Goal: Transaction & Acquisition: Purchase product/service

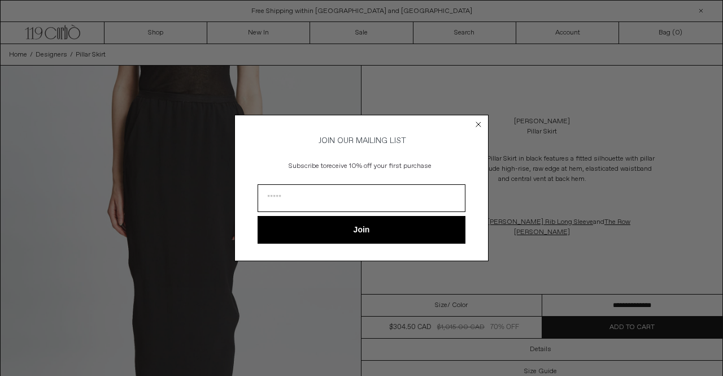
click at [479, 125] on circle "Close dialog" at bounding box center [479, 124] width 11 height 11
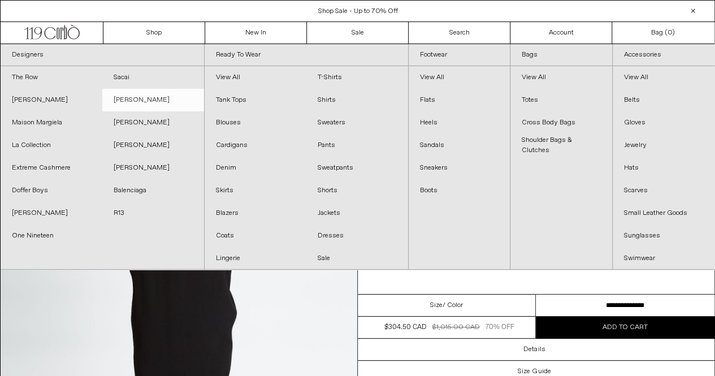
click at [136, 99] on link "[PERSON_NAME]" at bounding box center [153, 100] width 102 height 23
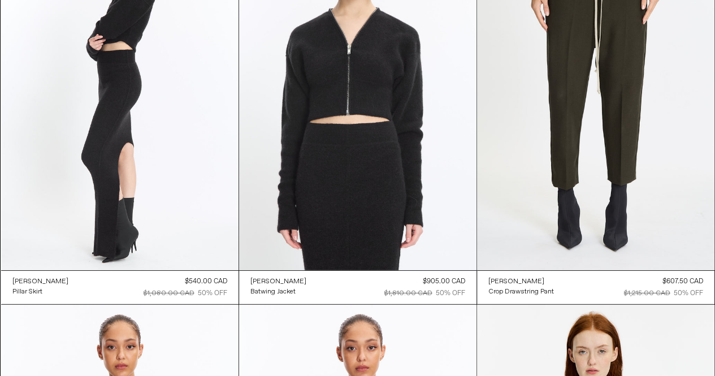
scroll to position [3657, 0]
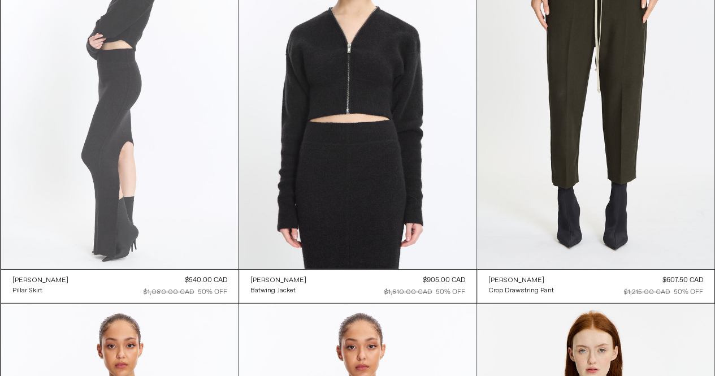
click at [116, 132] on at bounding box center [119, 91] width 237 height 356
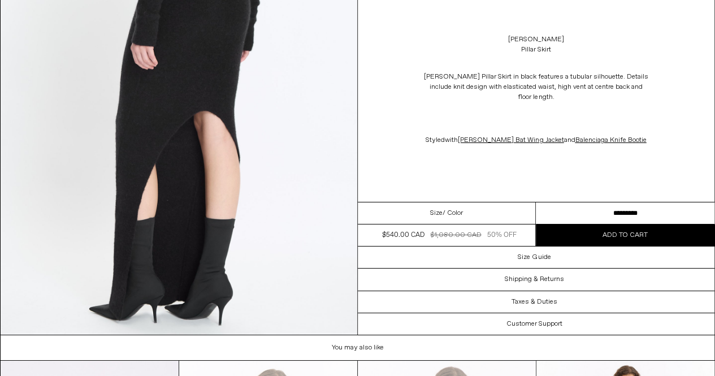
scroll to position [1960, 0]
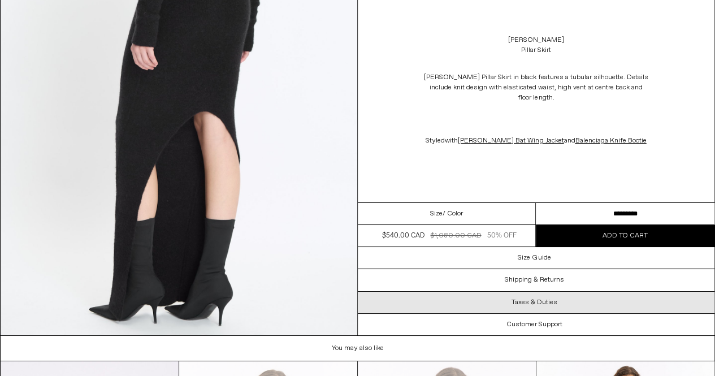
click at [523, 298] on h3 "Taxes & Duties" at bounding box center [534, 302] width 46 height 8
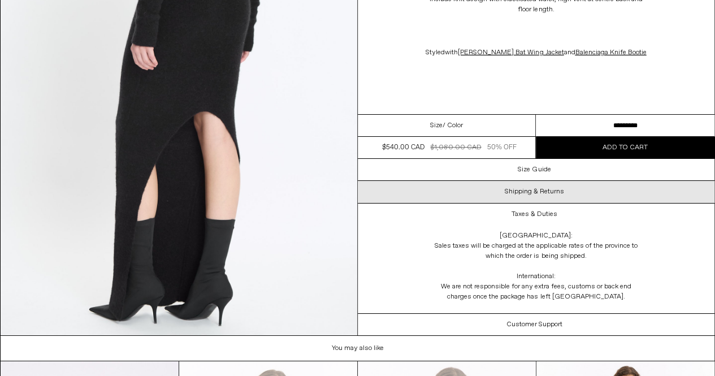
click at [520, 190] on h3 "Shipping & Returns" at bounding box center [534, 192] width 59 height 8
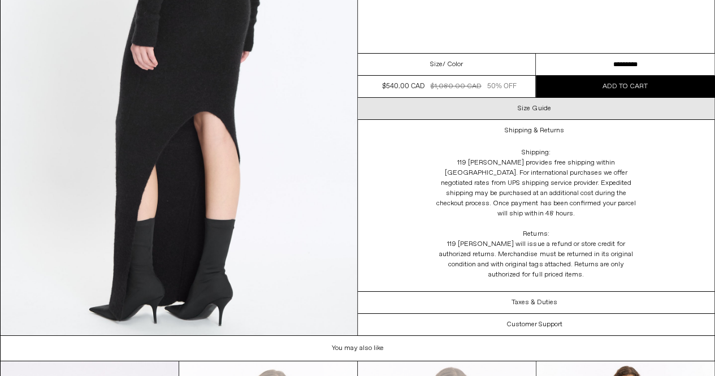
click at [522, 112] on h3 "Size Guide" at bounding box center [534, 109] width 33 height 8
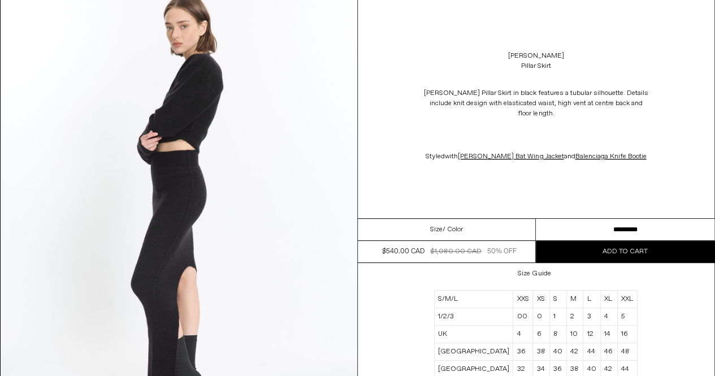
scroll to position [0, 0]
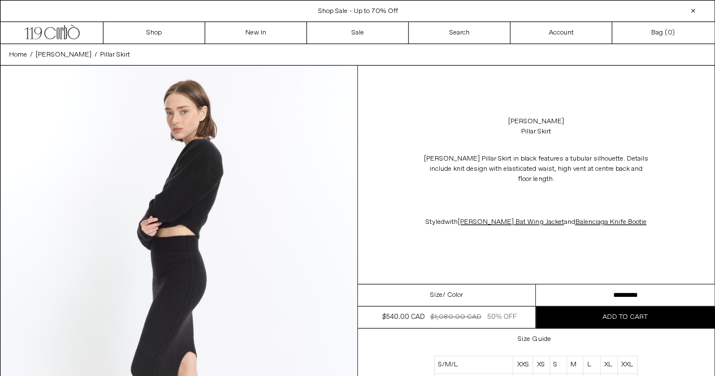
click at [632, 290] on select "**********" at bounding box center [625, 295] width 179 height 22
select select "**********"
click at [536, 284] on select "**********" at bounding box center [625, 295] width 179 height 22
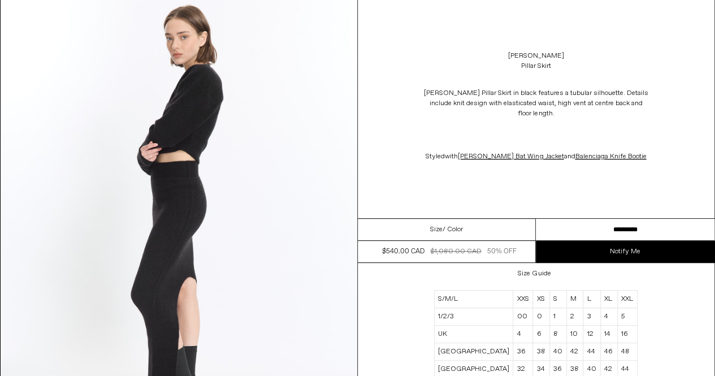
scroll to position [73, 0]
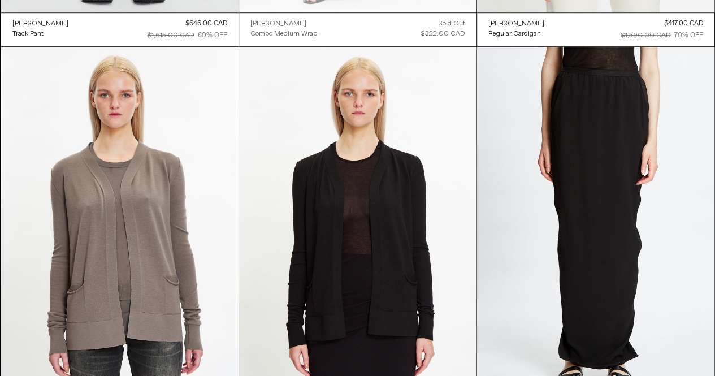
scroll to position [4900, 0]
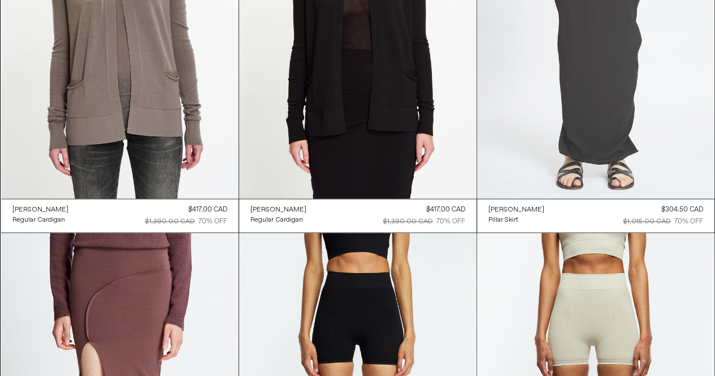
click at [603, 109] on at bounding box center [595, 20] width 237 height 356
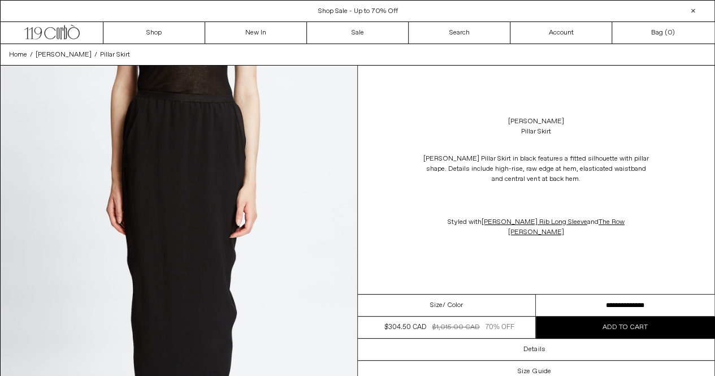
scroll to position [65, 0]
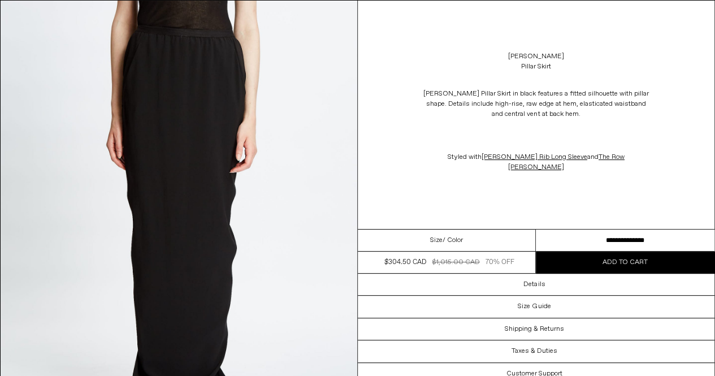
click at [602, 229] on select "**********" at bounding box center [625, 240] width 179 height 22
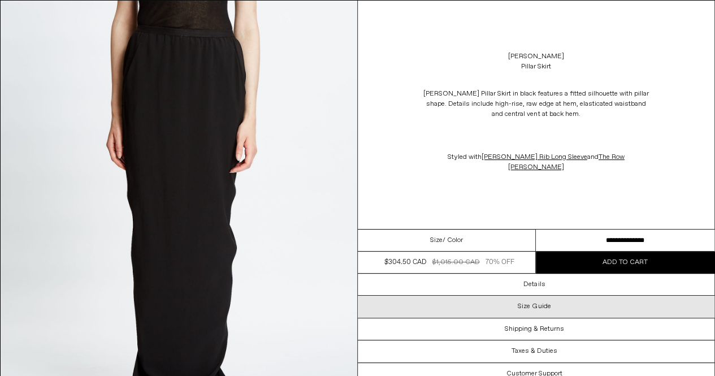
click at [529, 303] on div "Size Guide" at bounding box center [536, 306] width 357 height 21
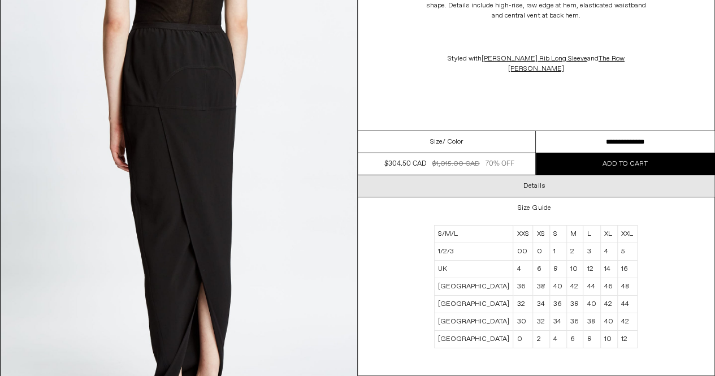
scroll to position [1850, 0]
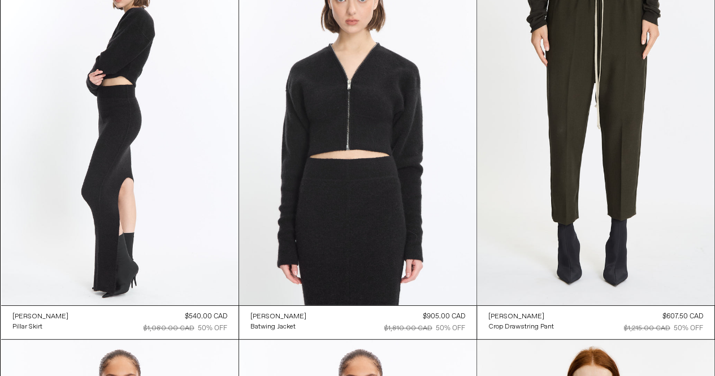
scroll to position [3609, 0]
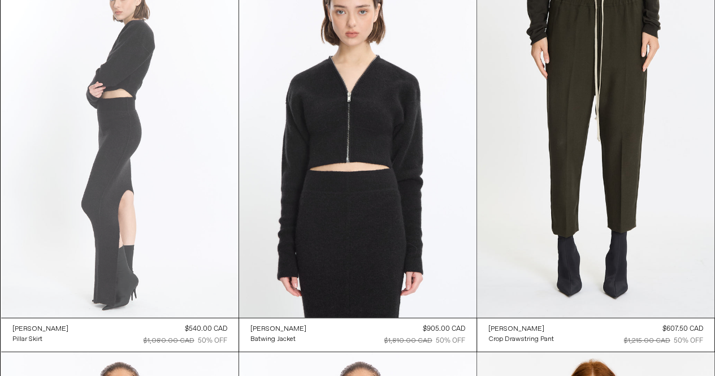
click at [116, 115] on at bounding box center [119, 140] width 237 height 356
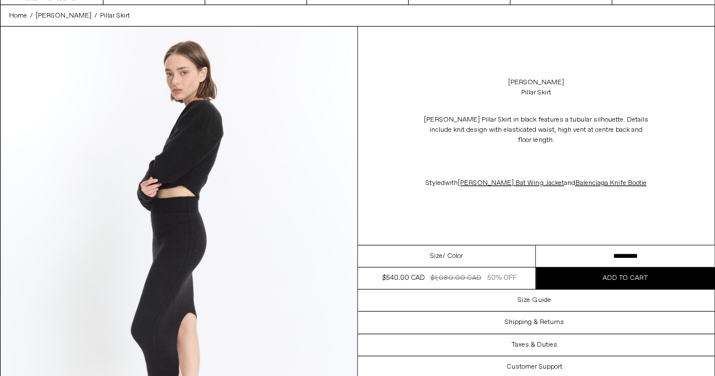
scroll to position [41, 0]
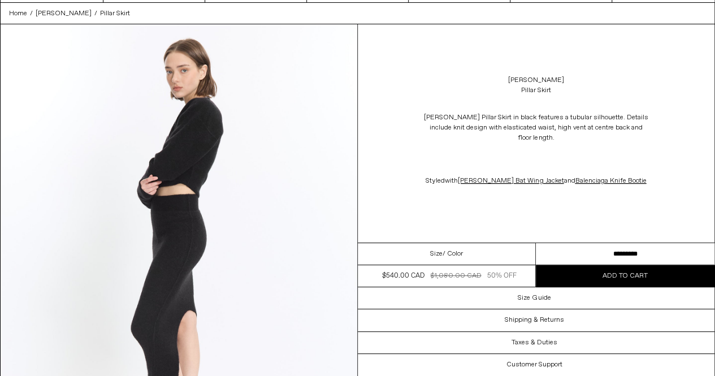
click at [405, 207] on div "Rick Owens Pillar Skirt Rick Owens Pillar Skirt in black features a tubular sil…" at bounding box center [536, 133] width 357 height 218
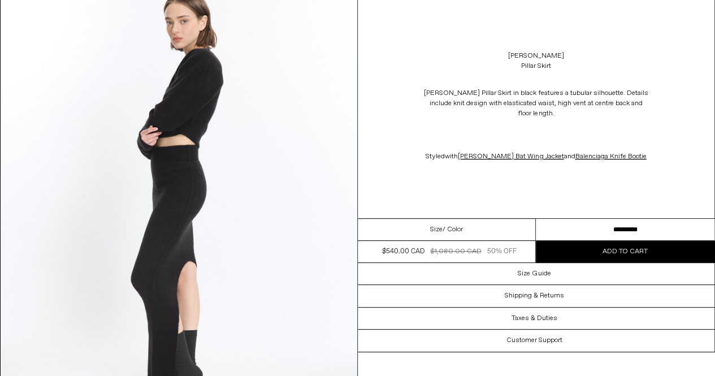
scroll to position [90, 0]
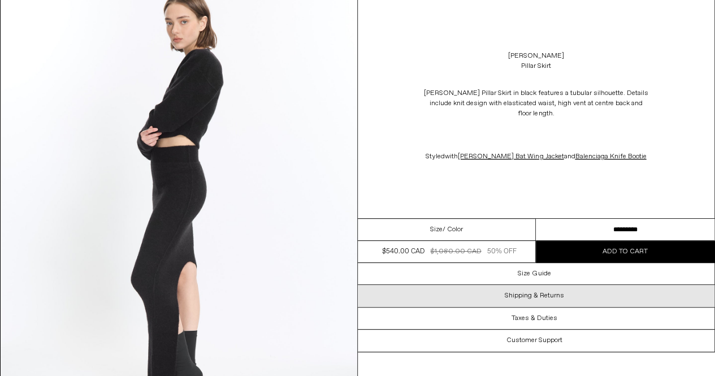
click at [541, 300] on div "Shipping & Returns" at bounding box center [536, 295] width 357 height 21
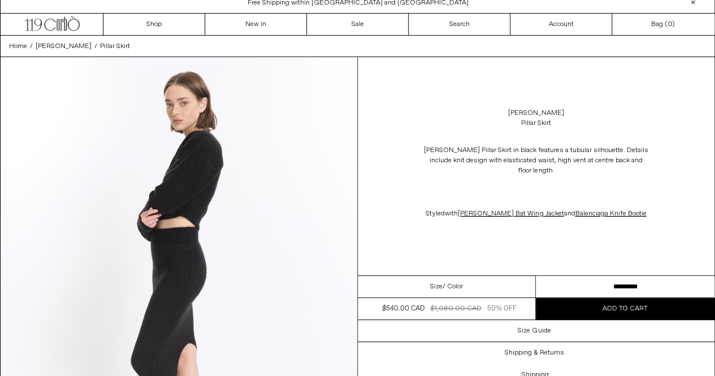
scroll to position [0, 0]
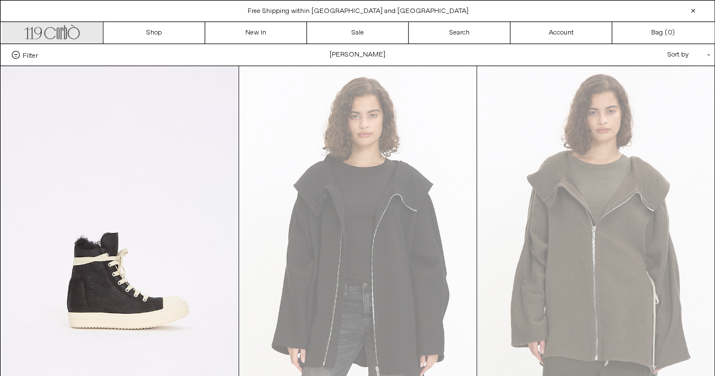
click at [66, 32] on icon at bounding box center [65, 32] width 3 height 14
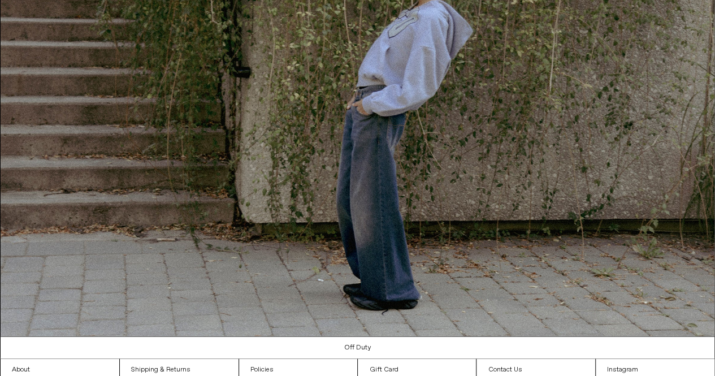
scroll to position [1075, 0]
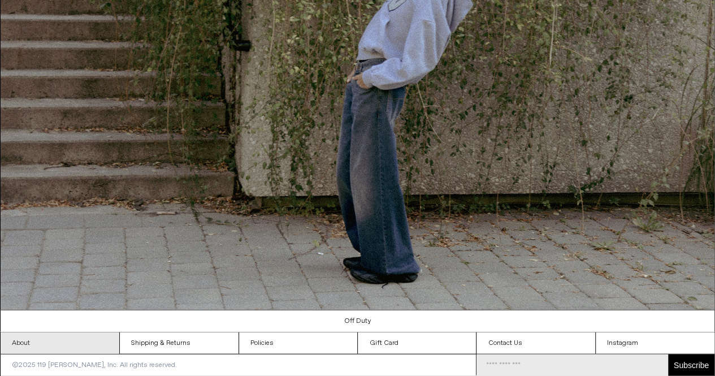
click at [66, 341] on link "About" at bounding box center [60, 342] width 119 height 21
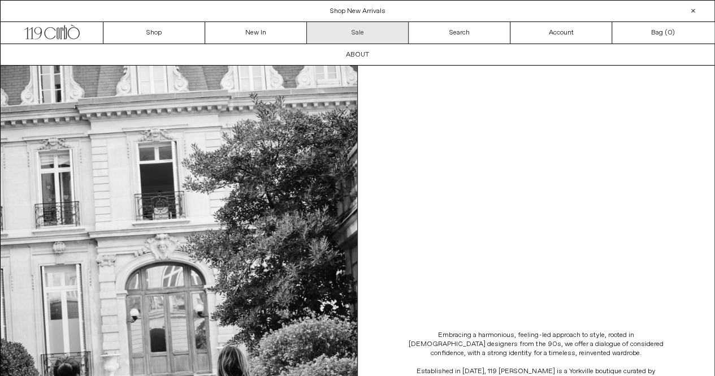
click at [351, 34] on link "Sale" at bounding box center [358, 32] width 102 height 21
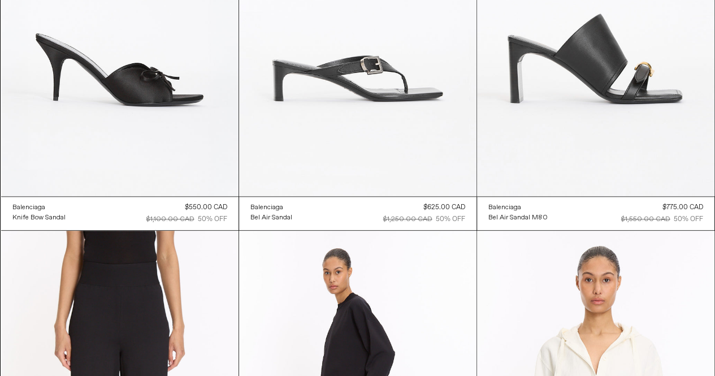
scroll to position [2568, 0]
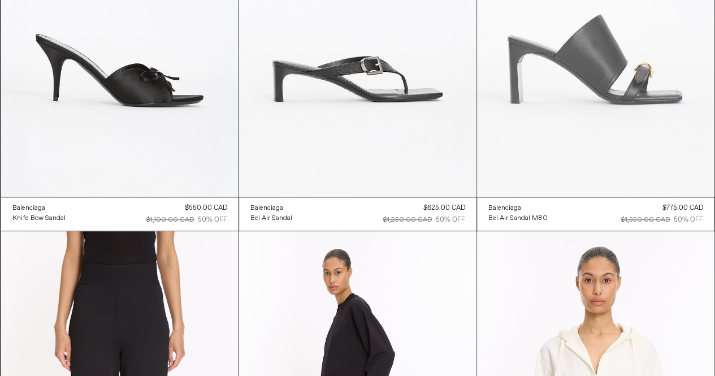
click at [603, 114] on at bounding box center [595, 19] width 237 height 356
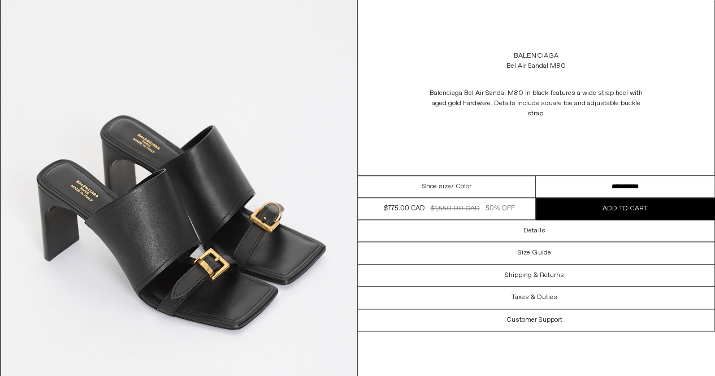
scroll to position [610, 0]
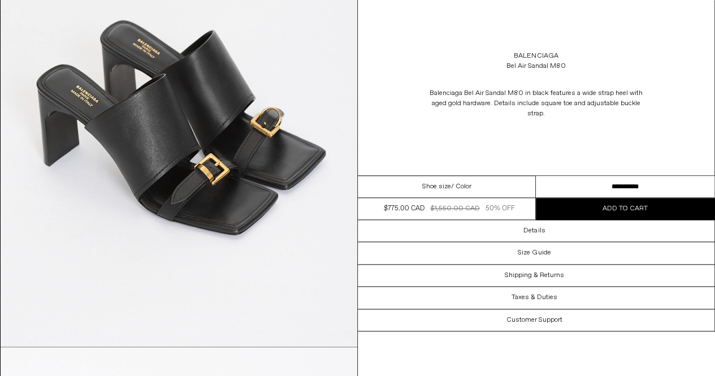
click at [591, 179] on select "**********" at bounding box center [625, 187] width 179 height 22
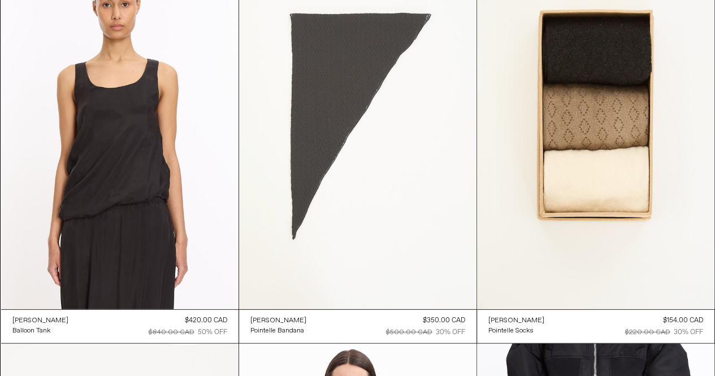
scroll to position [5599, 0]
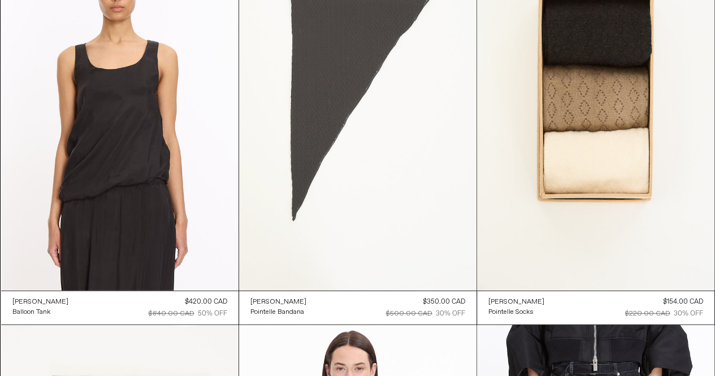
click at [327, 177] on at bounding box center [357, 112] width 237 height 356
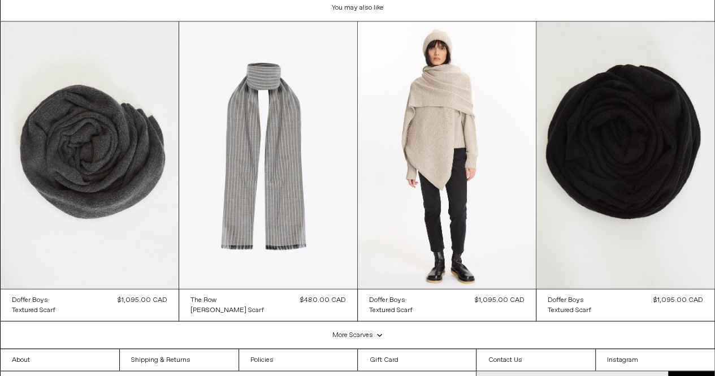
scroll to position [964, 0]
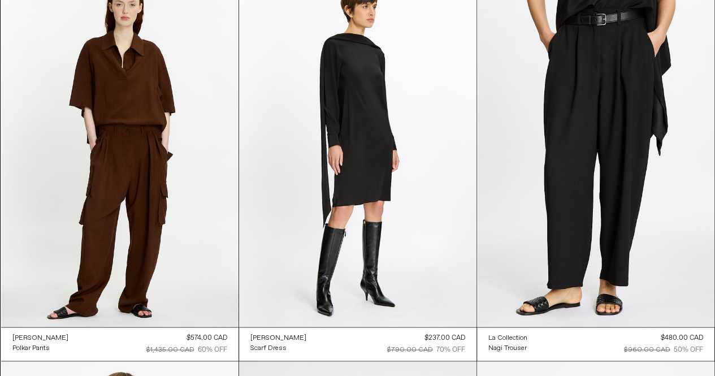
scroll to position [20007, 0]
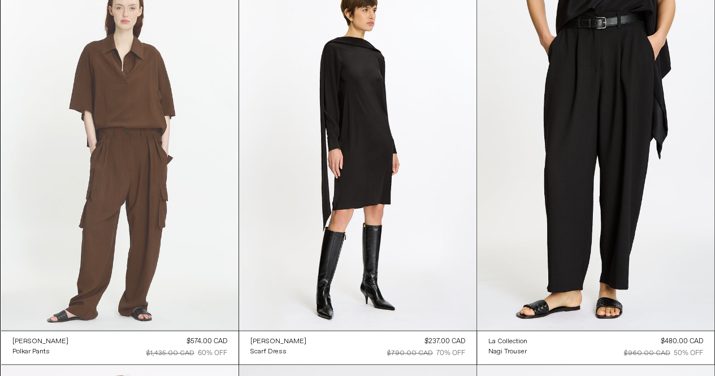
click at [130, 225] on at bounding box center [119, 152] width 237 height 356
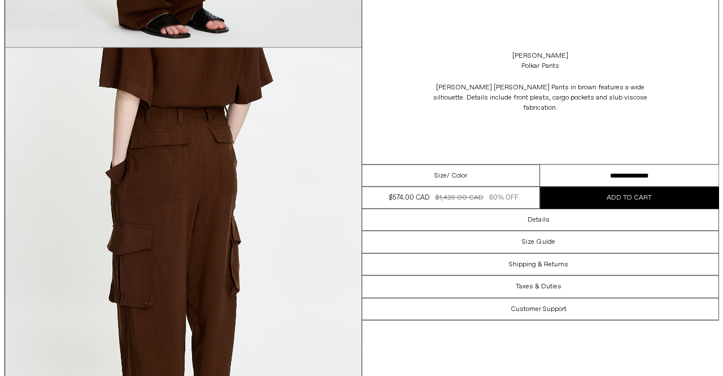
scroll to position [908, 0]
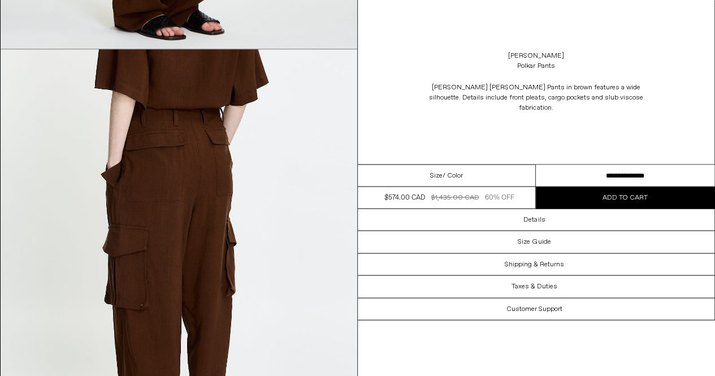
click at [209, 214] on img at bounding box center [179, 271] width 357 height 445
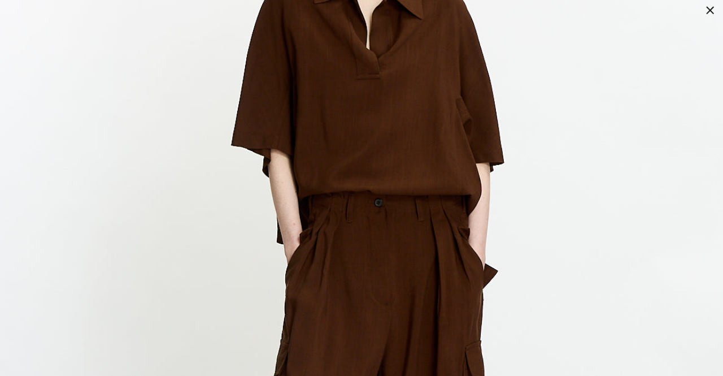
scroll to position [908, 0]
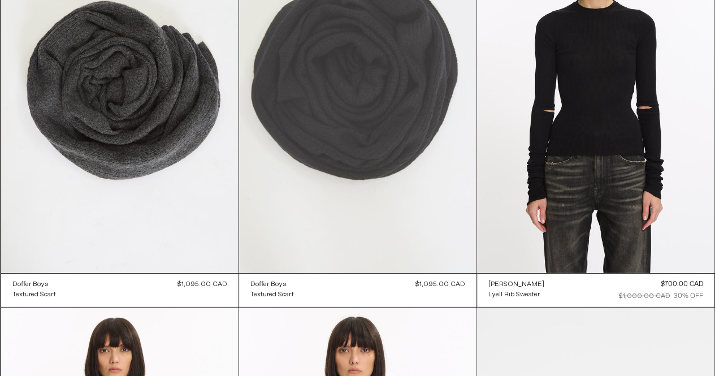
scroll to position [16550, 0]
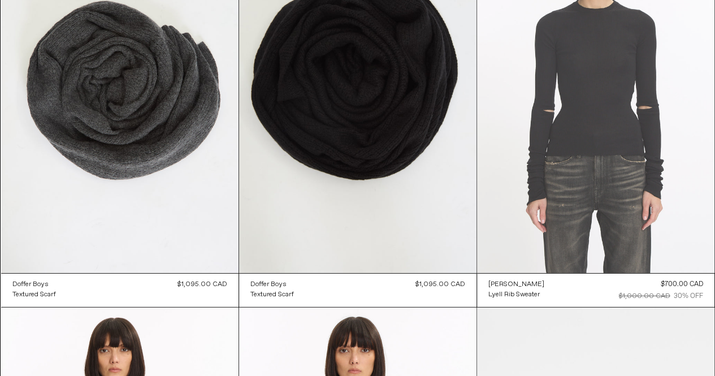
click at [571, 144] on at bounding box center [595, 95] width 237 height 356
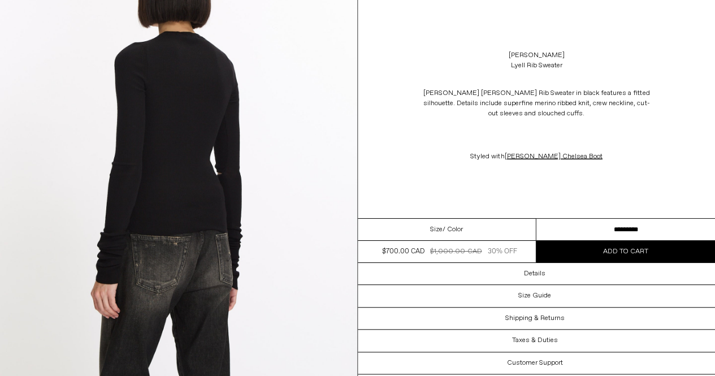
scroll to position [1470, 0]
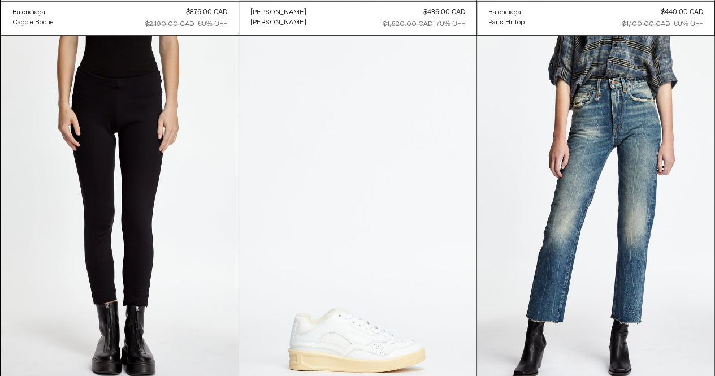
scroll to position [30498, 0]
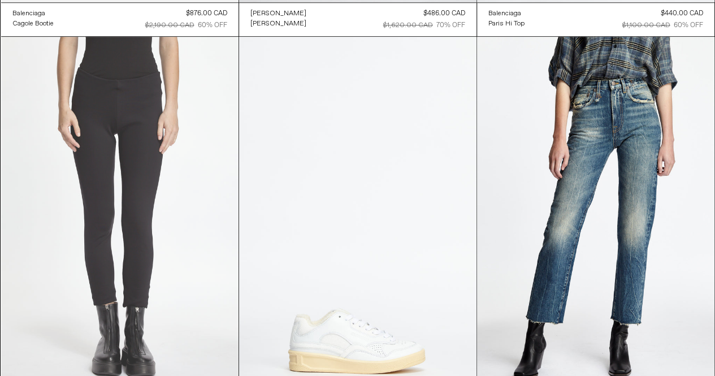
click at [156, 196] on at bounding box center [119, 215] width 237 height 356
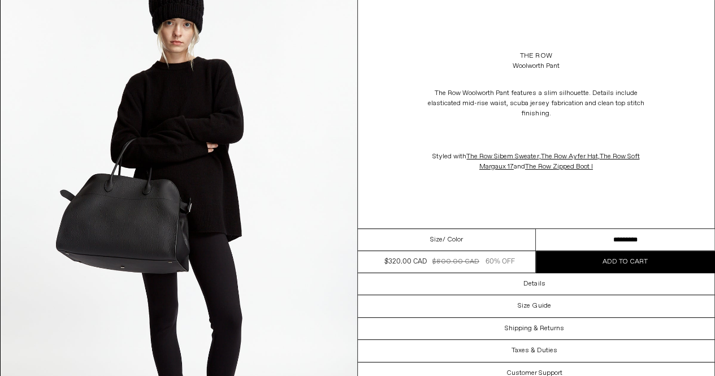
scroll to position [2247, 0]
click at [624, 237] on select "**********" at bounding box center [625, 240] width 179 height 22
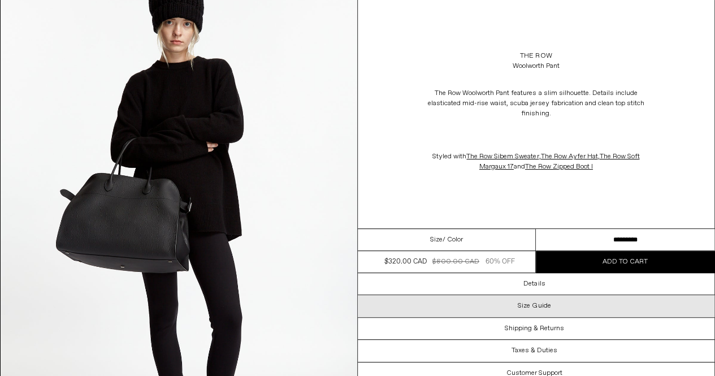
click at [535, 303] on h3 "Size Guide" at bounding box center [534, 306] width 33 height 8
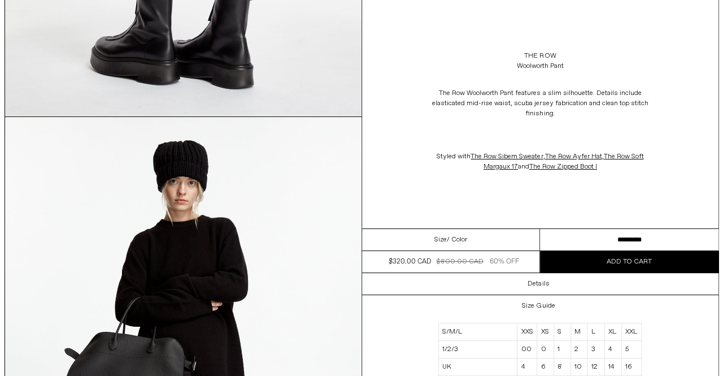
scroll to position [2088, 0]
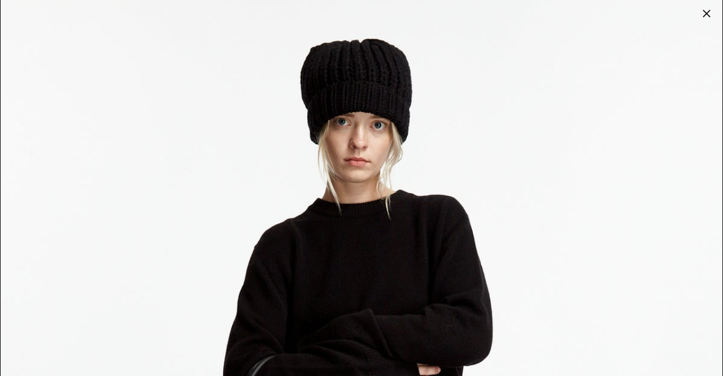
scroll to position [4346, 0]
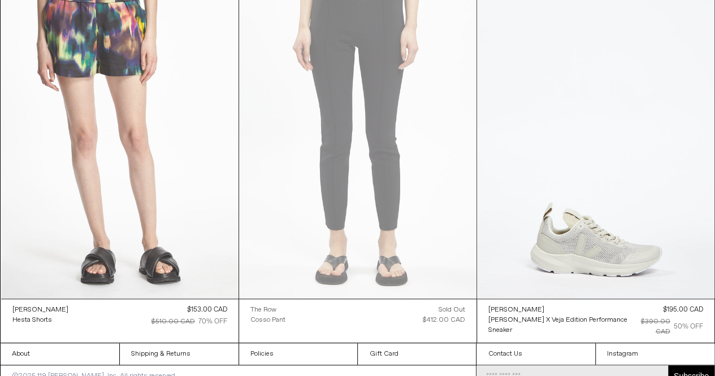
scroll to position [32411, 0]
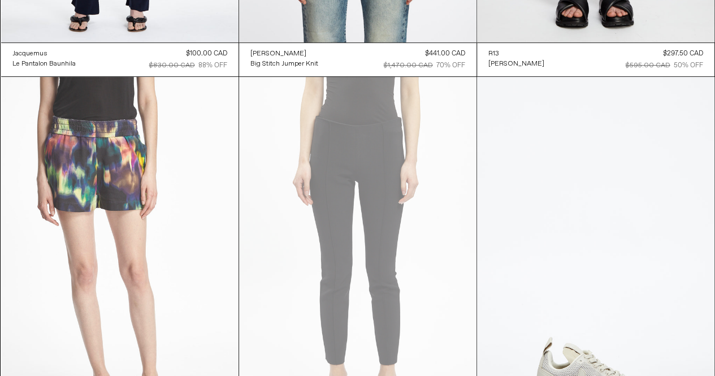
click at [110, 154] on at bounding box center [119, 255] width 237 height 356
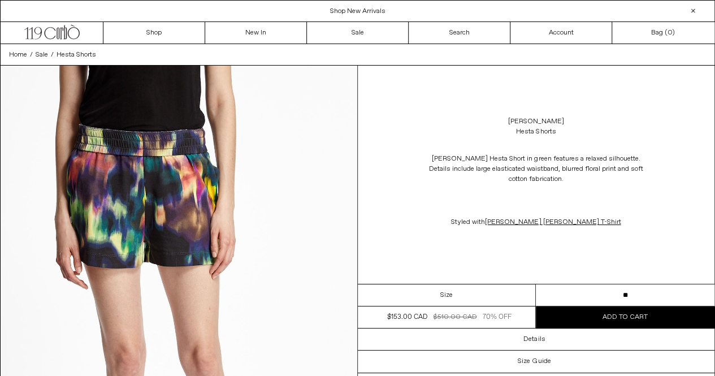
click at [587, 297] on select "** *" at bounding box center [625, 295] width 179 height 22
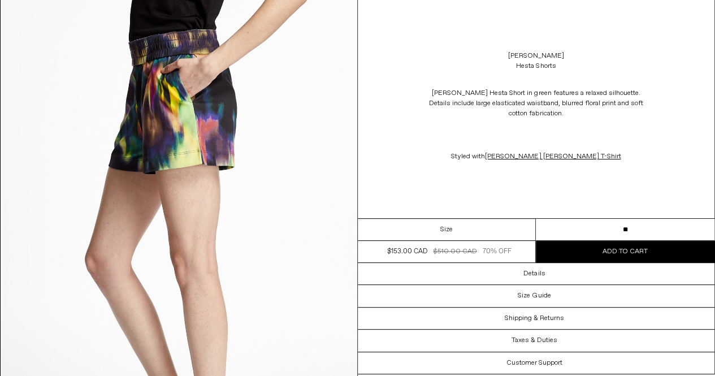
scroll to position [2238, 0]
